Goal: Check status

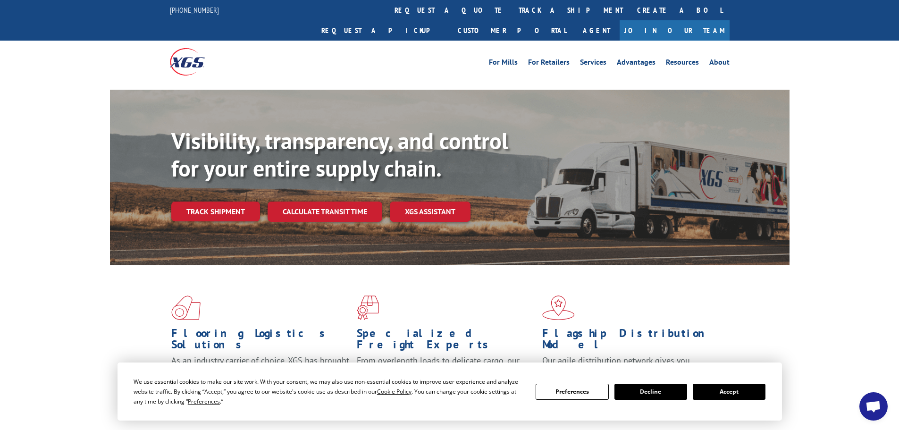
click at [712, 392] on button "Accept" at bounding box center [729, 392] width 73 height 16
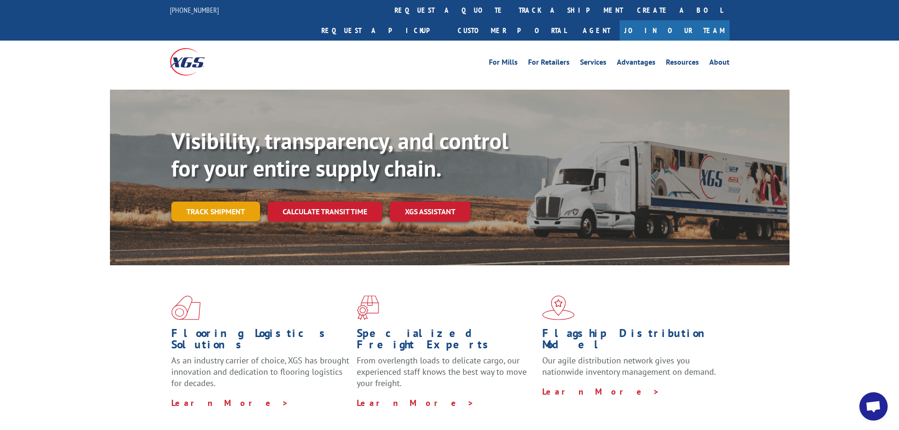
click at [216, 202] on link "Track shipment" at bounding box center [215, 212] width 89 height 20
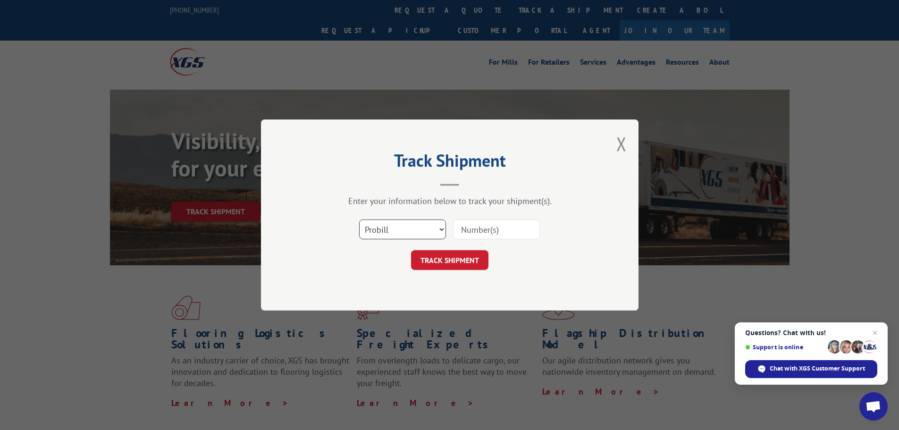
click at [433, 229] on select "Select category... Probill BOL PO" at bounding box center [402, 229] width 87 height 20
select select "bol"
click at [359, 219] on select "Select category... Probill BOL PO" at bounding box center [402, 229] width 87 height 20
click at [484, 232] on input at bounding box center [496, 229] width 87 height 20
paste input "5509682"
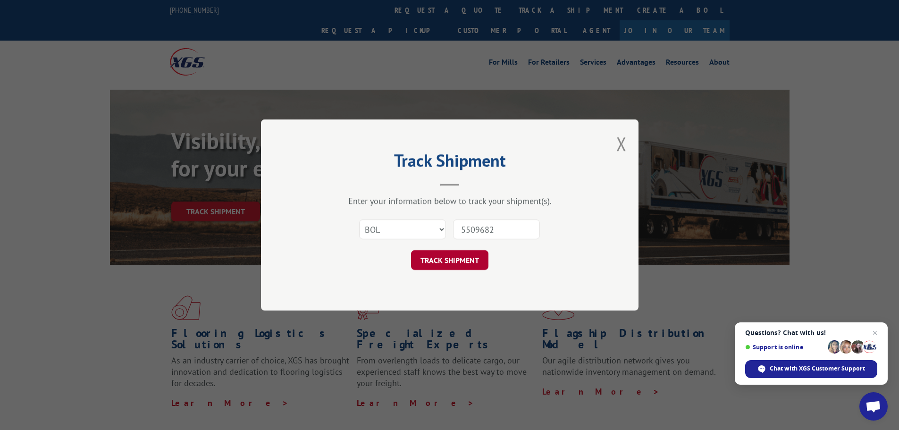
type input "5509682"
click at [452, 259] on button "TRACK SHIPMENT" at bounding box center [449, 260] width 77 height 20
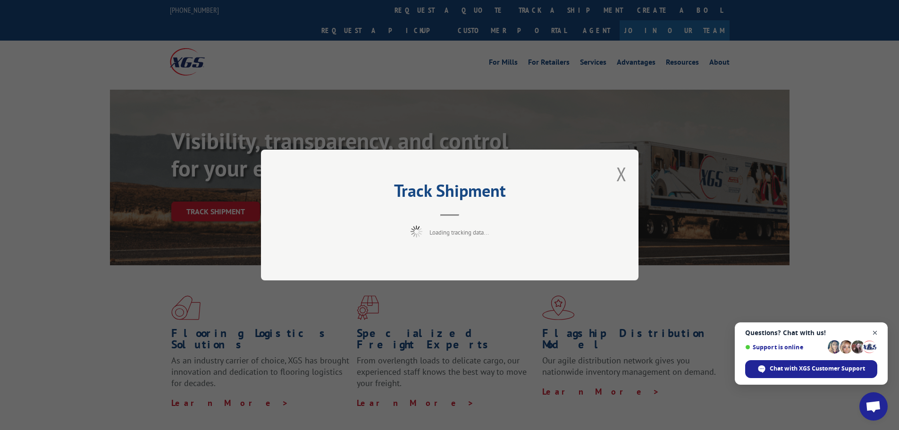
click at [878, 333] on span "Close chat" at bounding box center [875, 333] width 12 height 12
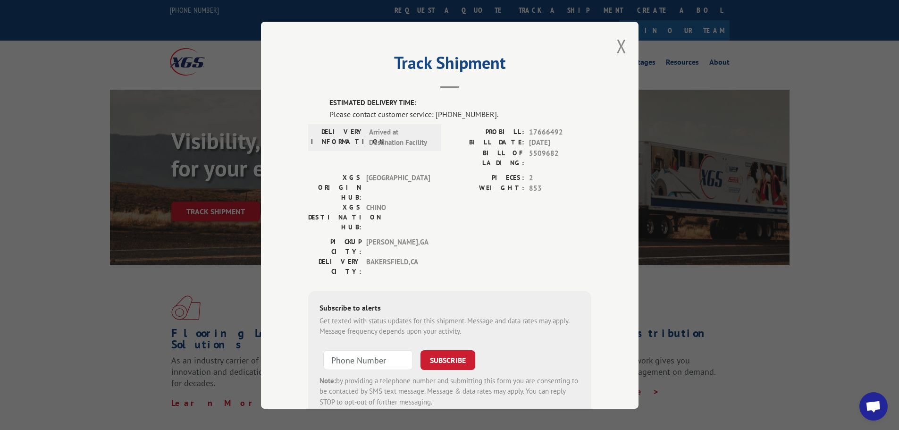
click at [562, 130] on span "17666492" at bounding box center [560, 131] width 62 height 11
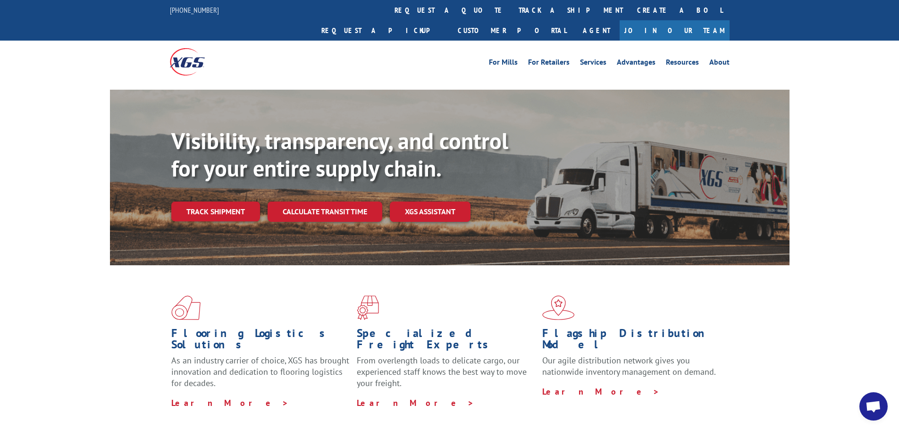
click at [874, 407] on span "Open chat" at bounding box center [874, 407] width 16 height 13
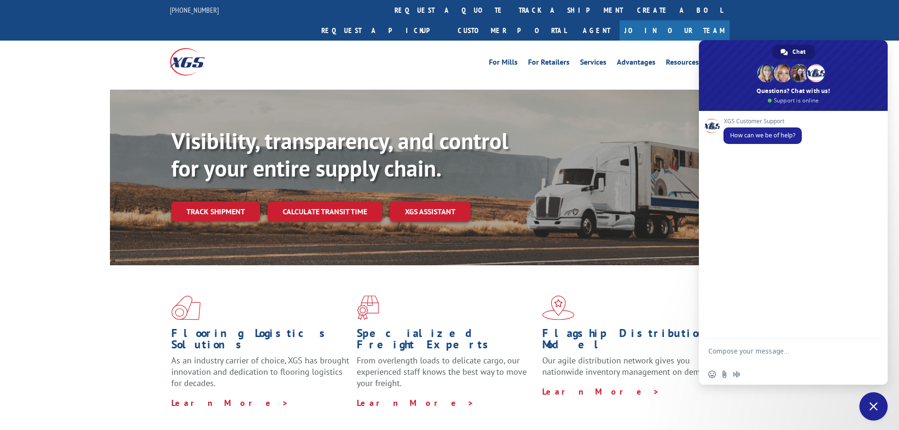
click at [787, 353] on textarea "Compose your message..." at bounding box center [782, 355] width 149 height 17
type textarea "track a PO"
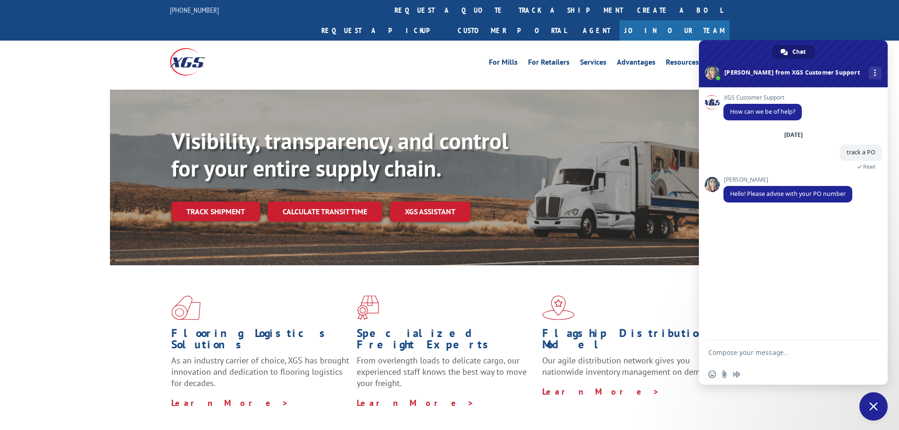
paste textarea "26539353"
type textarea "26539353"
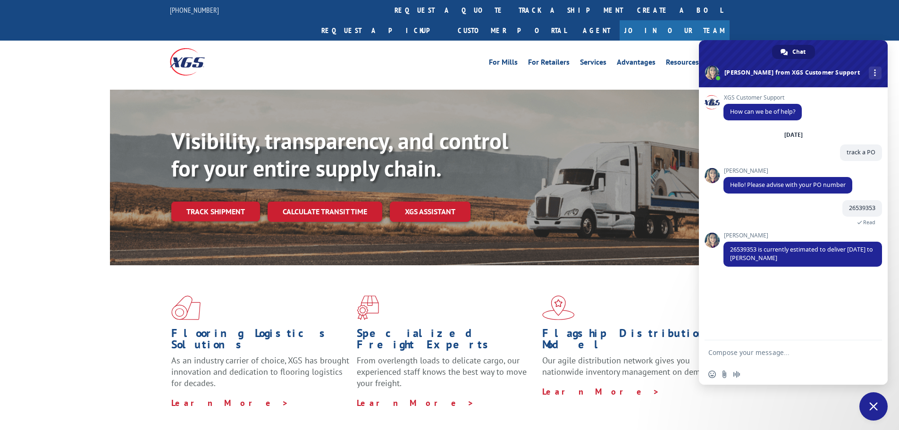
click at [758, 350] on textarea "Compose your message..." at bounding box center [782, 352] width 149 height 8
type textarea "OK TY"
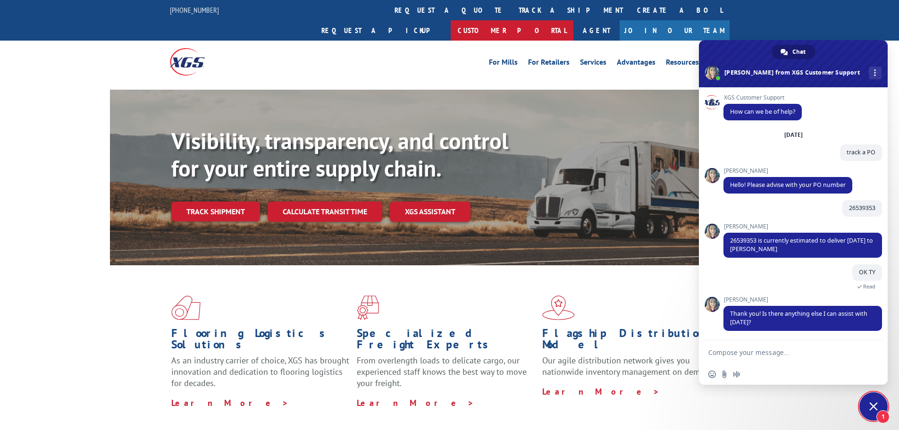
scroll to position [1, 0]
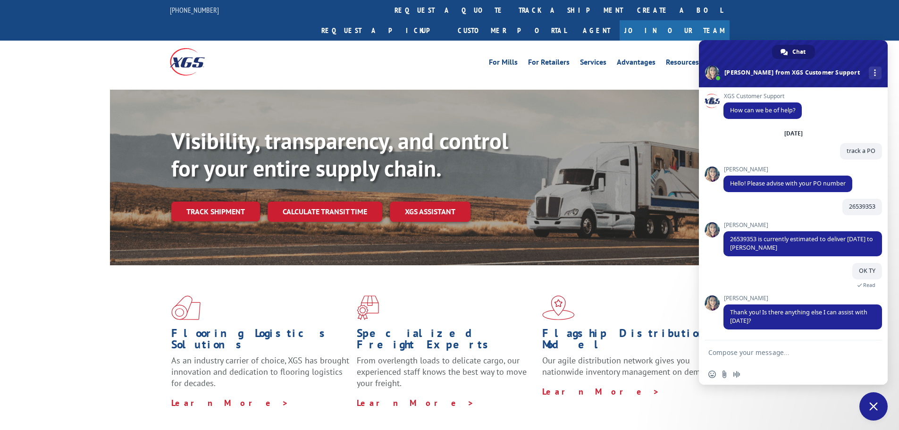
click at [775, 365] on div "Insert an emoji Send a file Audio message" at bounding box center [793, 374] width 189 height 21
click at [782, 352] on textarea "Compose your message..." at bounding box center [782, 352] width 149 height 8
type textarea "That will be all thankyou"
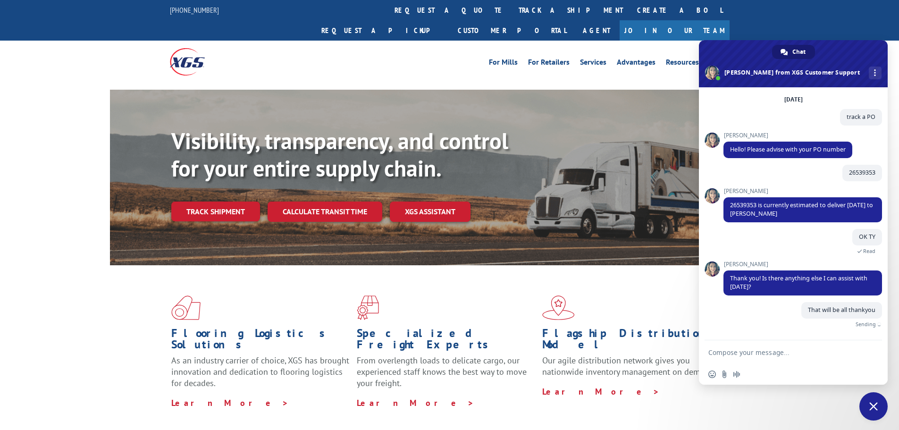
scroll to position [25, 0]
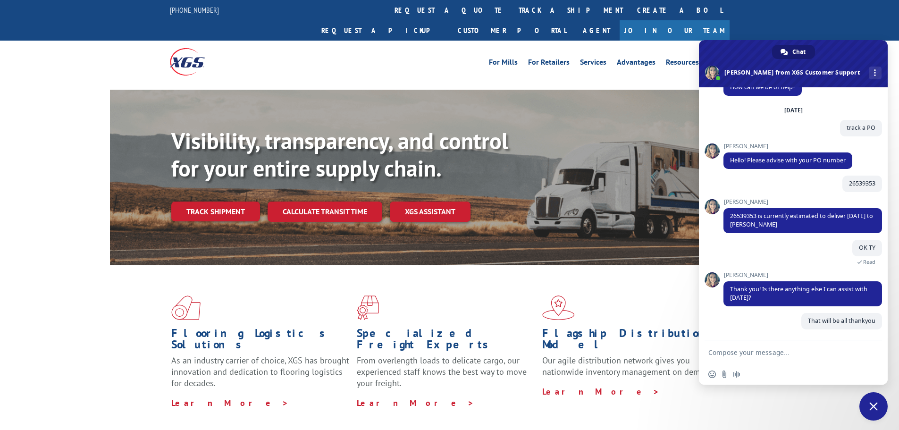
click at [874, 409] on span "Close chat" at bounding box center [873, 406] width 8 height 8
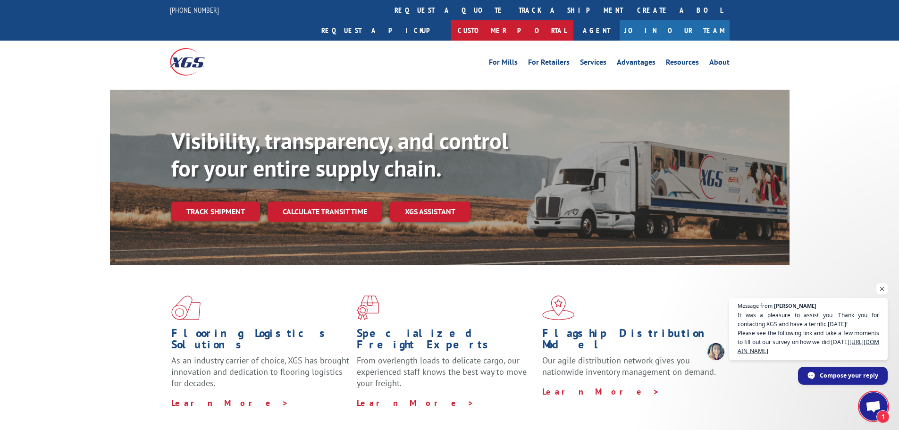
scroll to position [91, 0]
click at [882, 289] on span "Open chat" at bounding box center [882, 289] width 12 height 12
